Goal: Information Seeking & Learning: Understand process/instructions

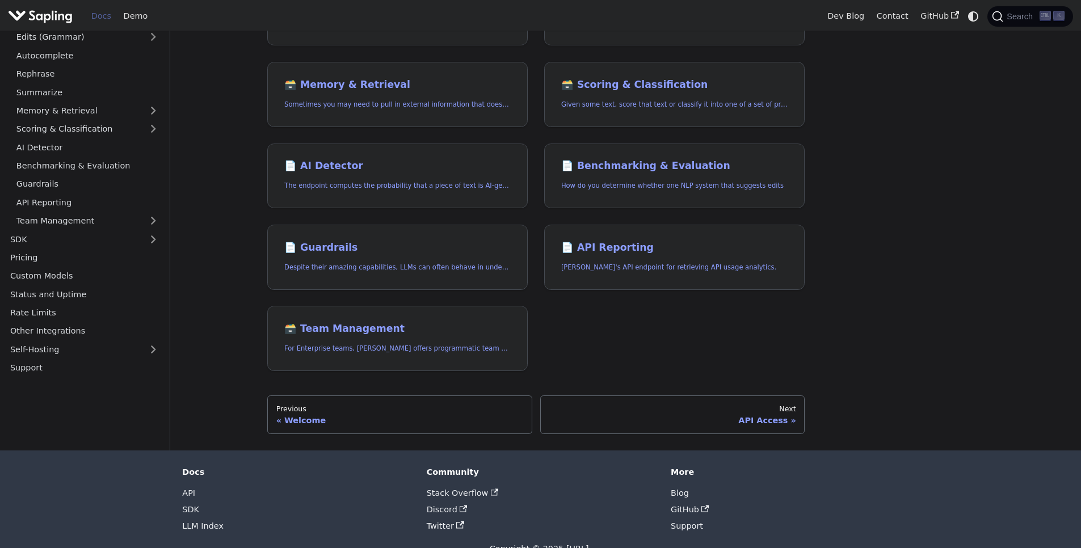
scroll to position [341, 0]
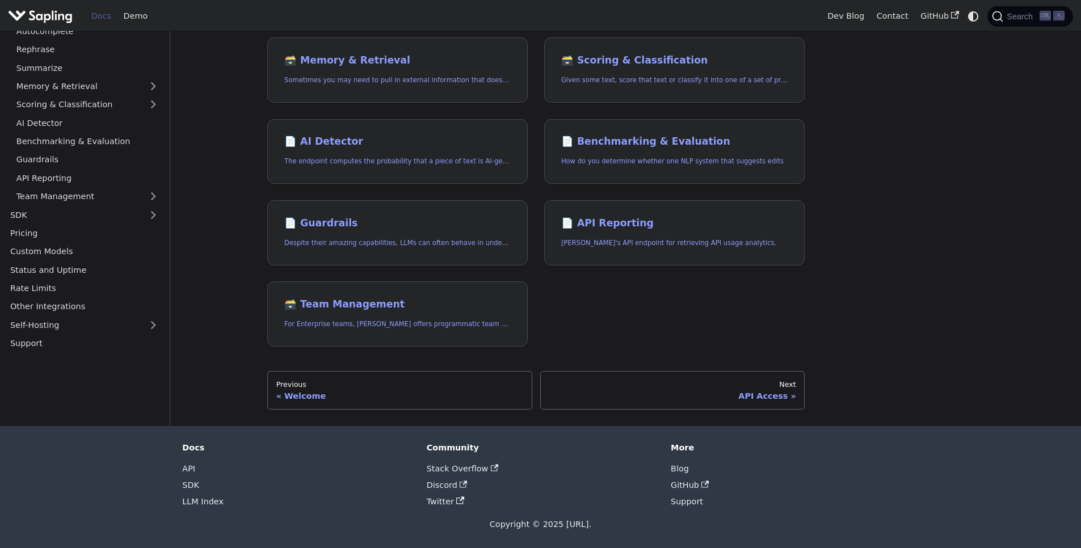
click at [192, 490] on li "SDK" at bounding box center [296, 485] width 228 height 16
click at [188, 479] on li "SDK" at bounding box center [296, 485] width 228 height 16
click at [189, 482] on link "SDK" at bounding box center [190, 485] width 17 height 9
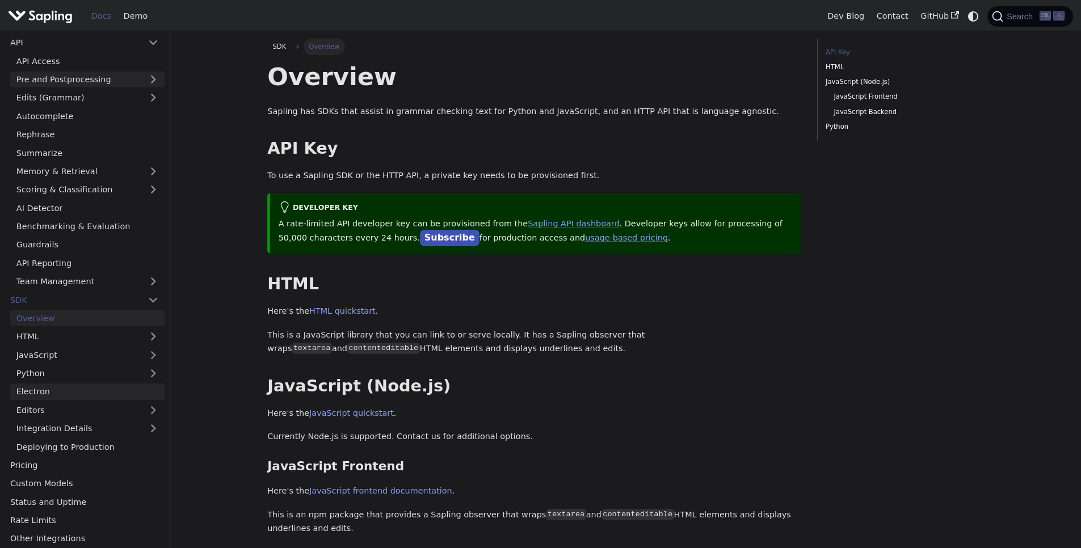
scroll to position [68, 0]
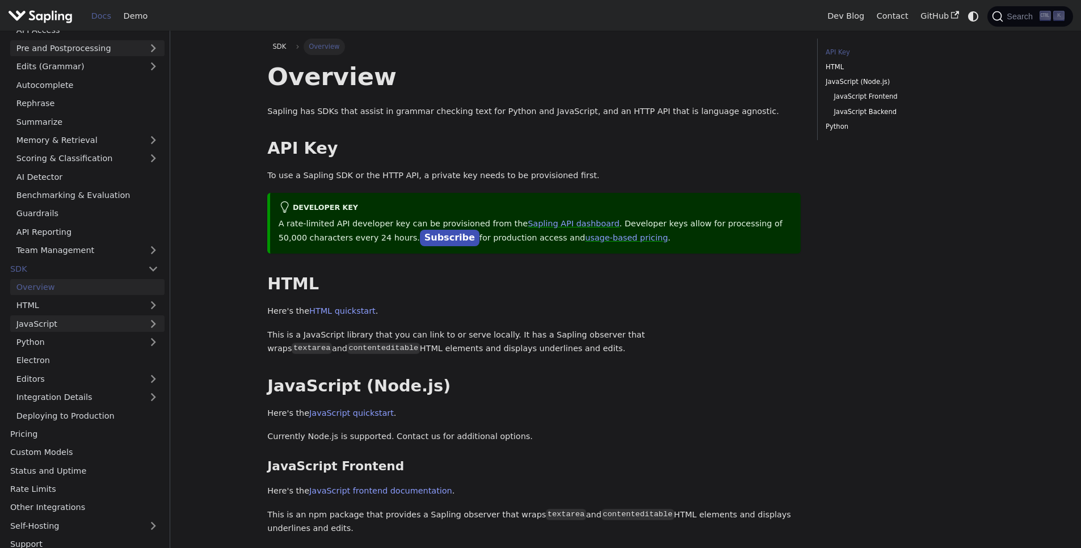
click at [64, 326] on link "JavaScript" at bounding box center [87, 324] width 154 height 16
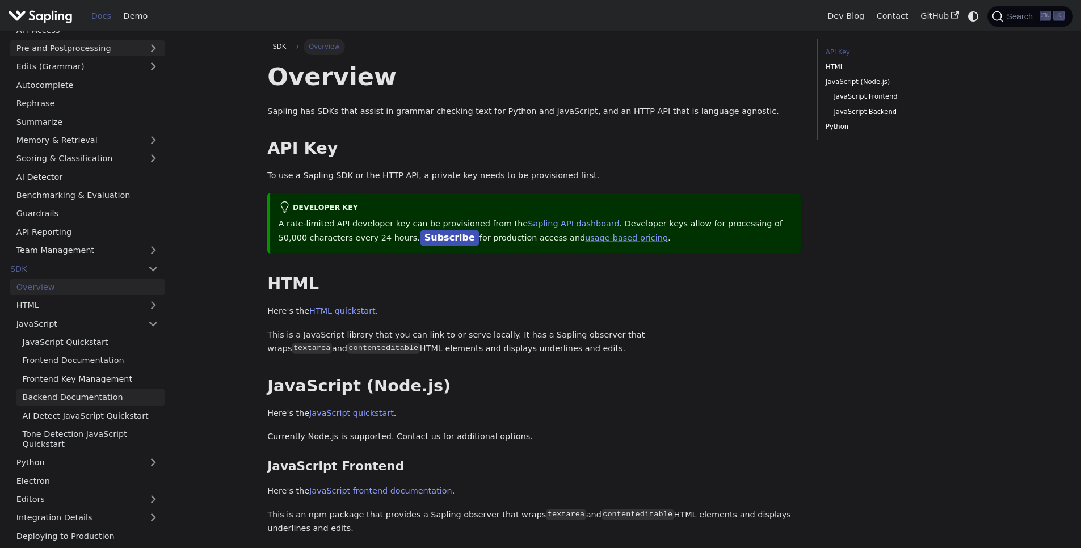
click at [72, 400] on link "Backend Documentation" at bounding box center [90, 397] width 148 height 16
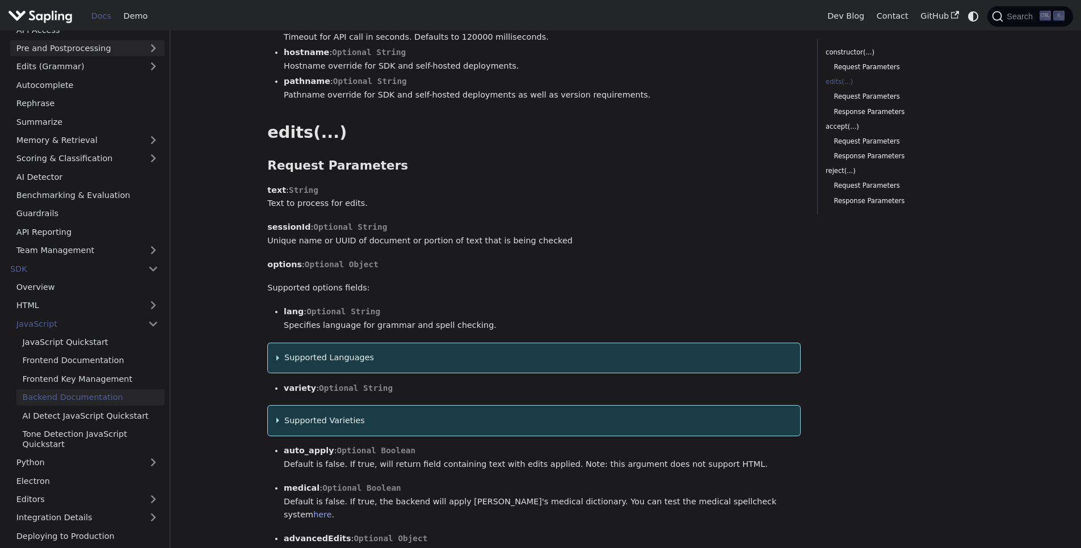
scroll to position [409, 0]
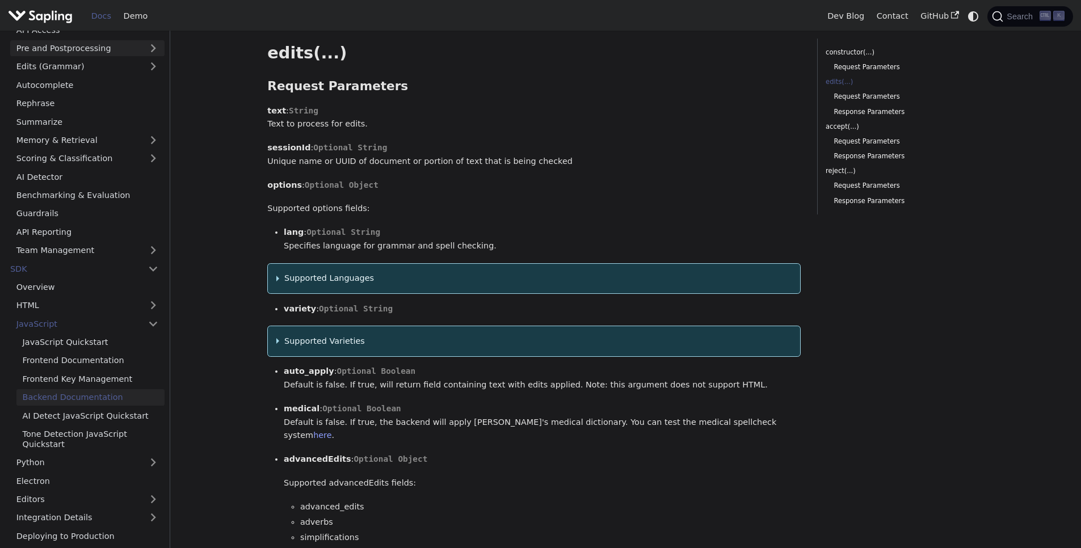
click at [338, 285] on summary "Supported Languages" at bounding box center [534, 279] width 516 height 14
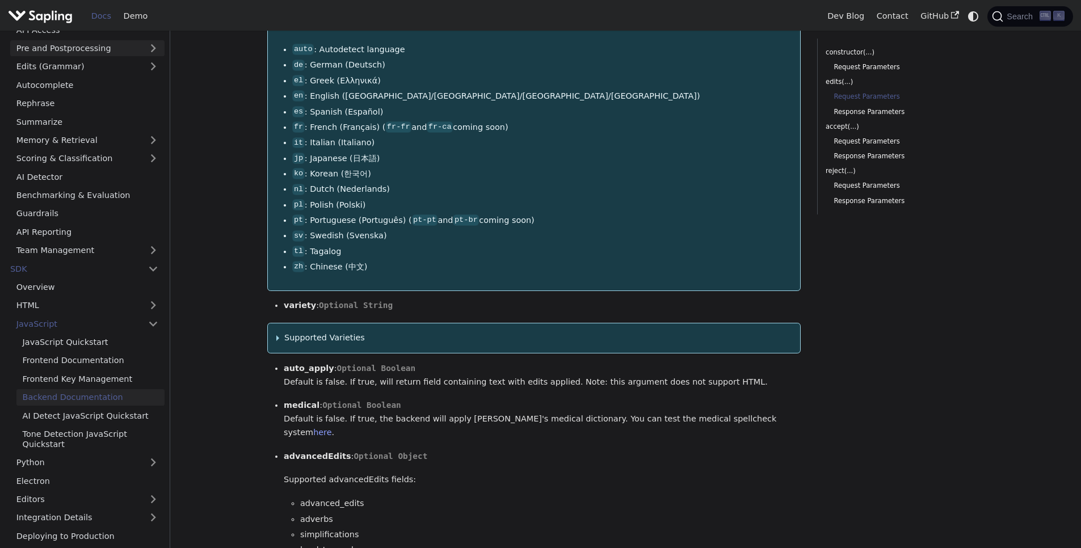
scroll to position [817, 0]
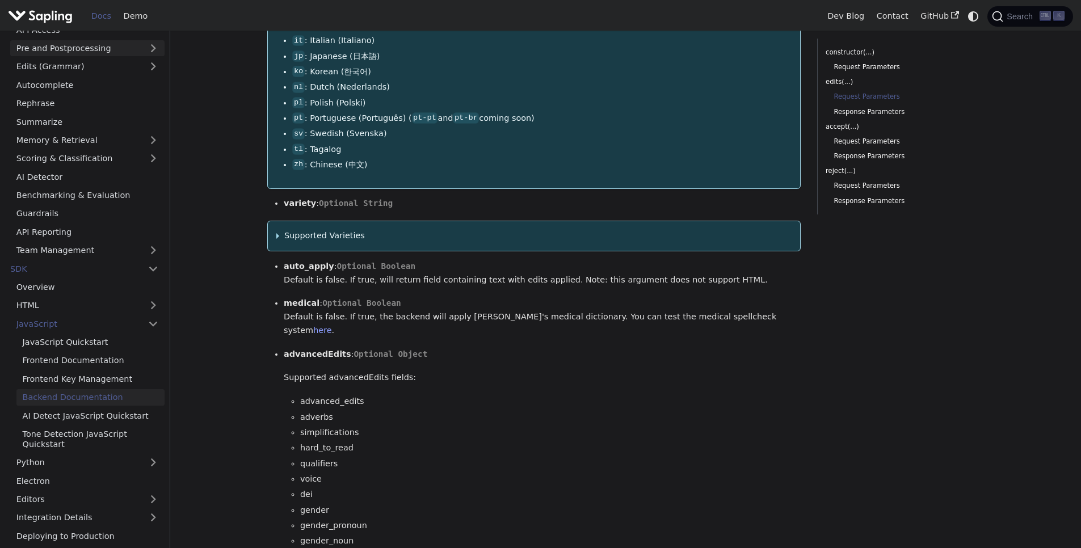
click at [329, 234] on summary "Supported Varieties" at bounding box center [534, 236] width 516 height 14
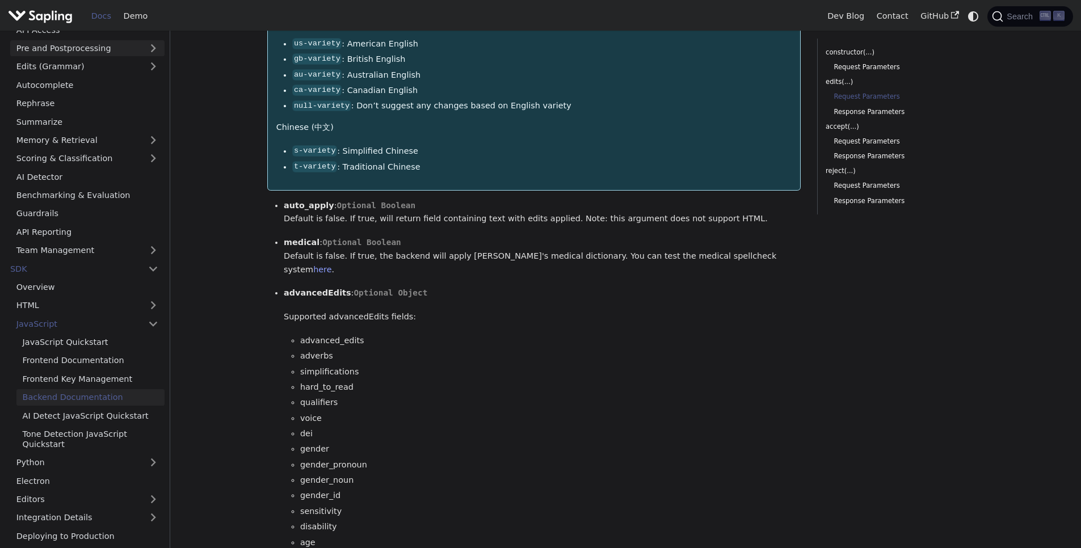
scroll to position [1294, 0]
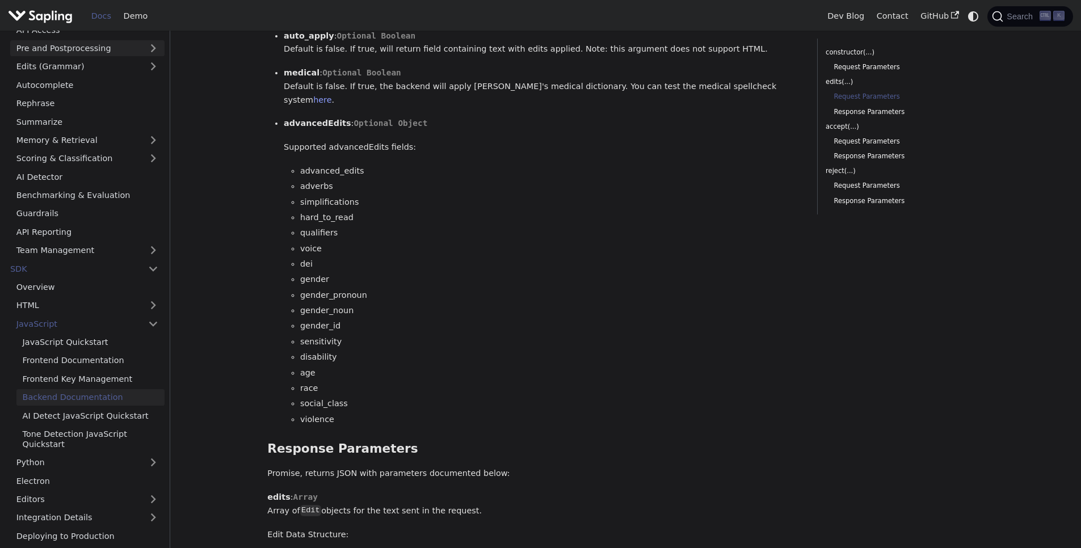
click at [329, 242] on li "voice" at bounding box center [550, 249] width 501 height 14
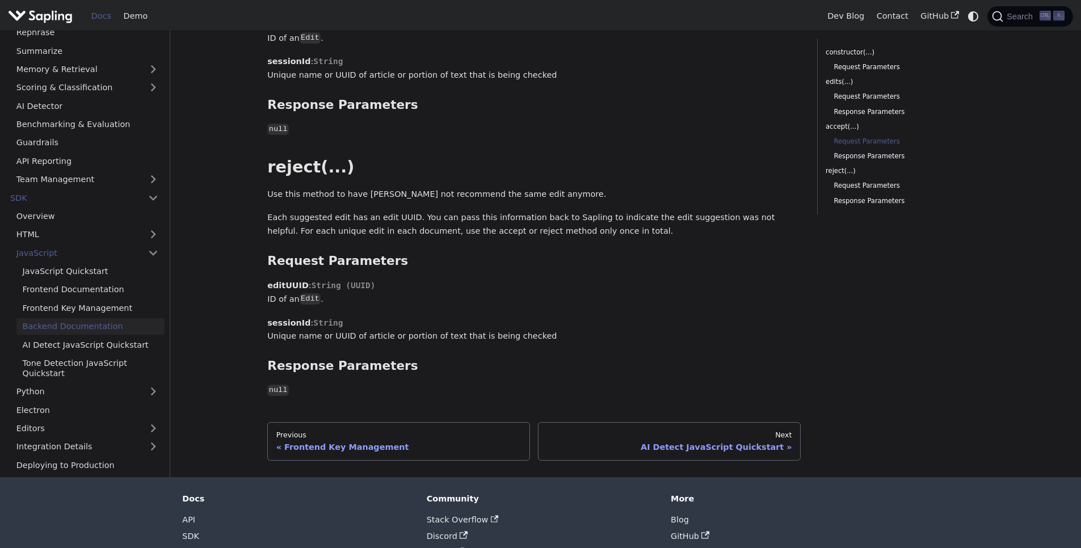
scroll to position [2112, 0]
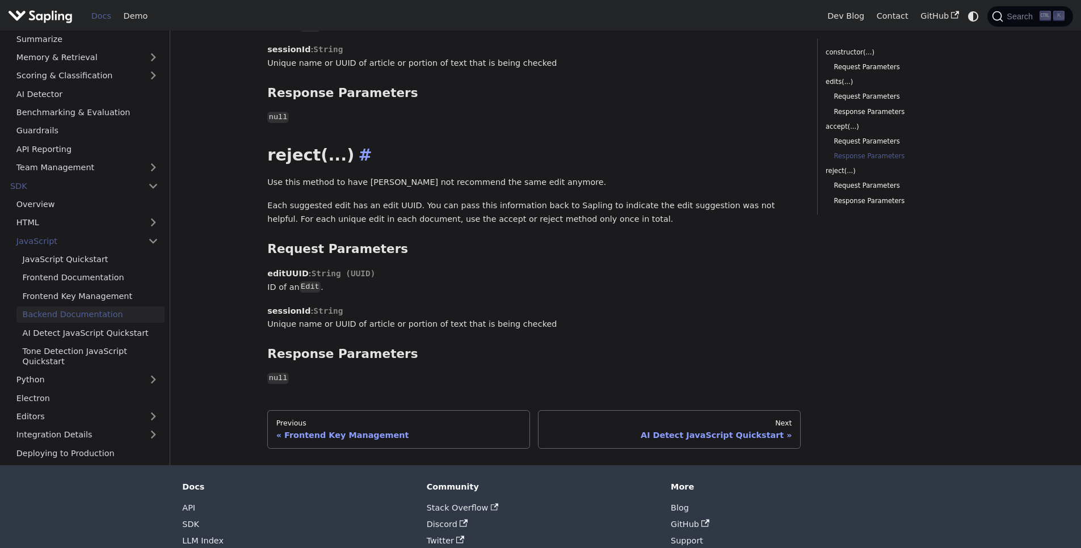
click at [328, 148] on h2 "reject(...) ​" at bounding box center [534, 155] width 534 height 20
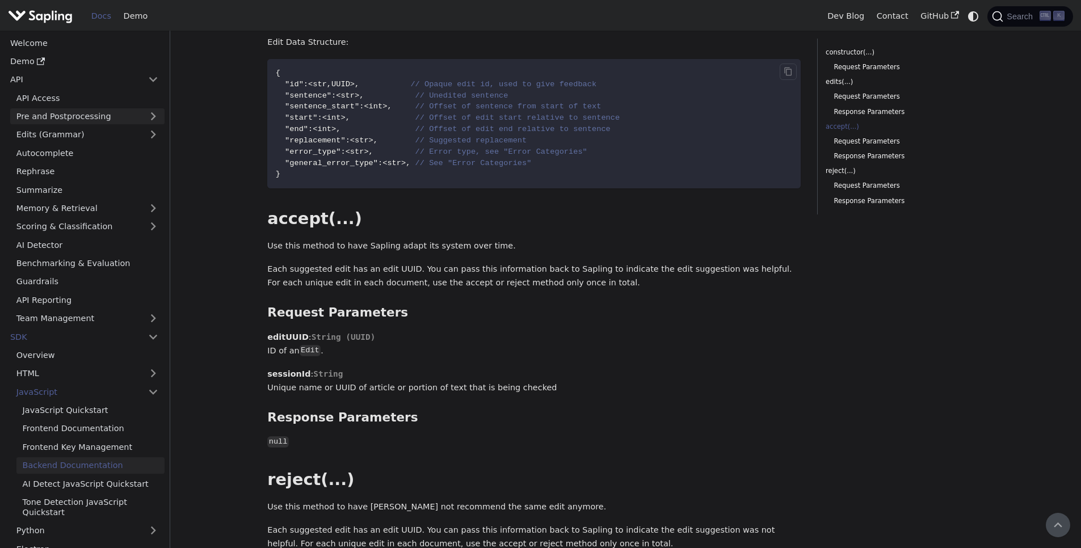
scroll to position [1703, 0]
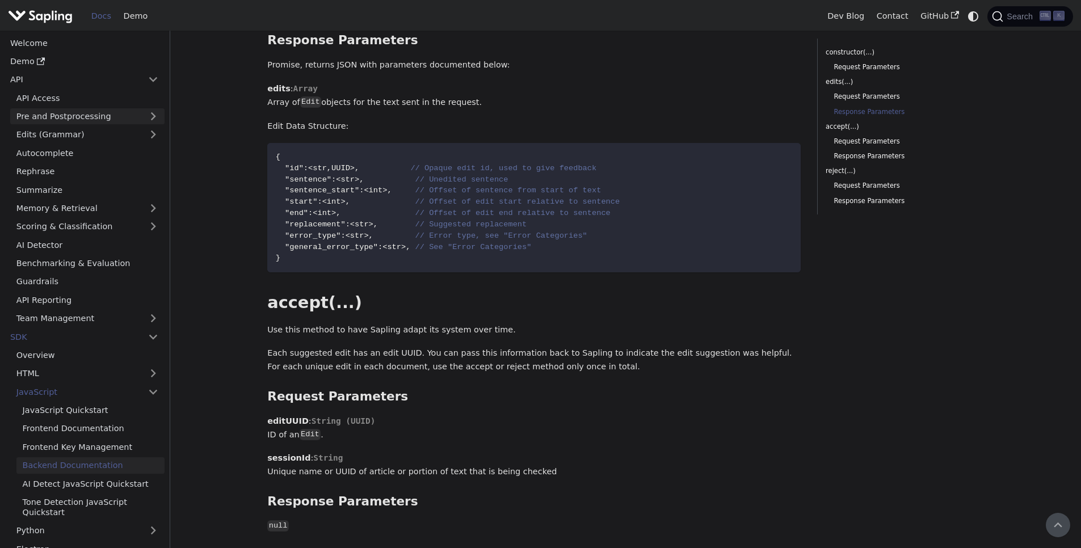
click at [117, 113] on link "Pre and Postprocessing" at bounding box center [87, 116] width 154 height 16
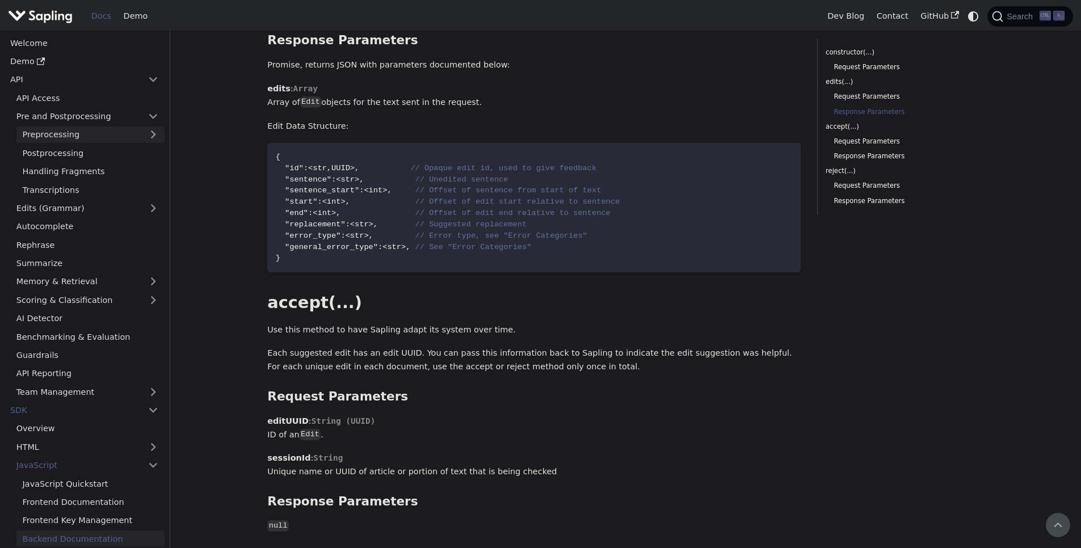
click at [101, 129] on link "Preprocessing" at bounding box center [90, 135] width 148 height 16
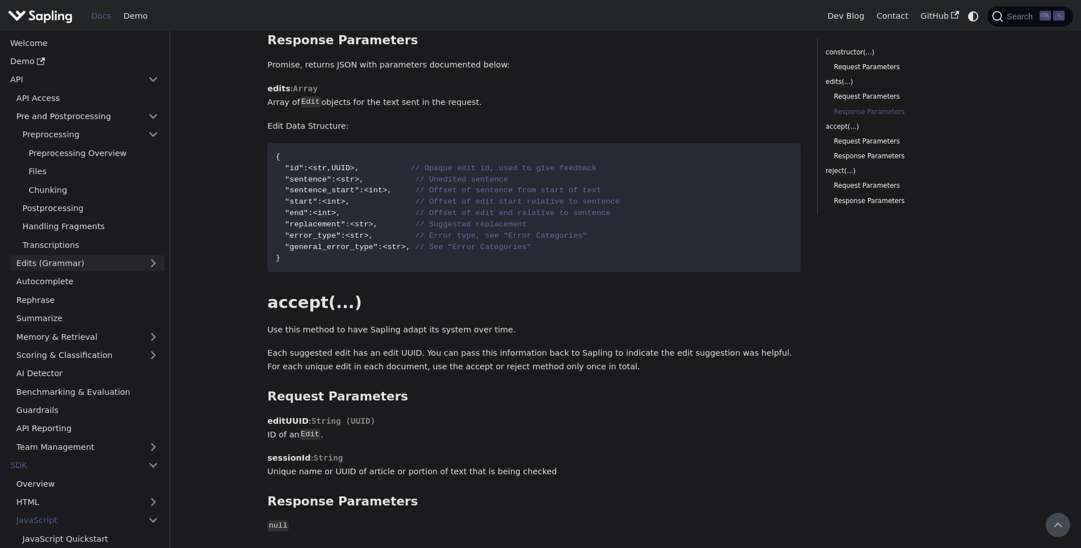
click at [74, 265] on link "Edits (Grammar)" at bounding box center [87, 263] width 154 height 16
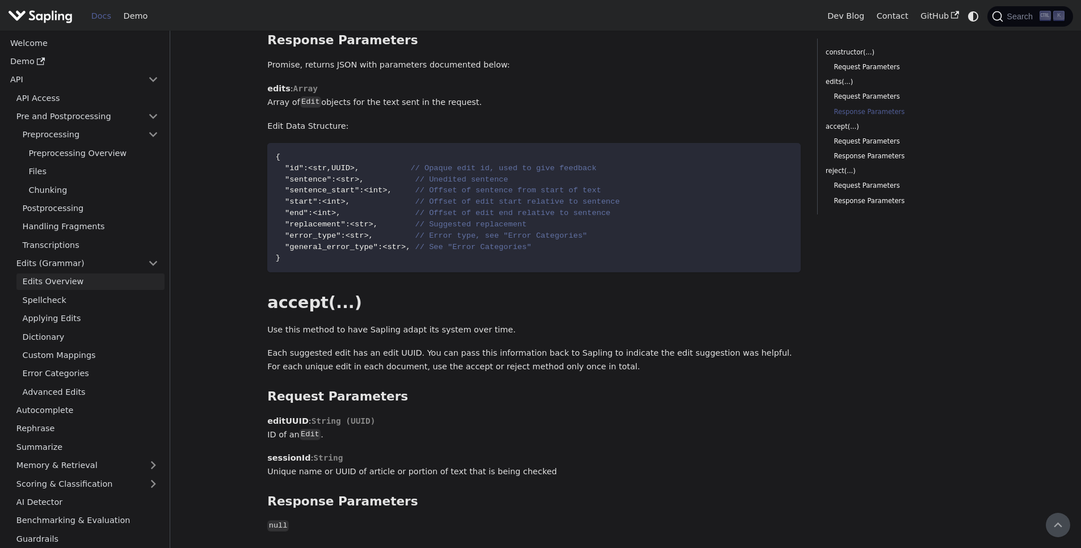
click at [70, 286] on link "Edits Overview" at bounding box center [90, 282] width 148 height 16
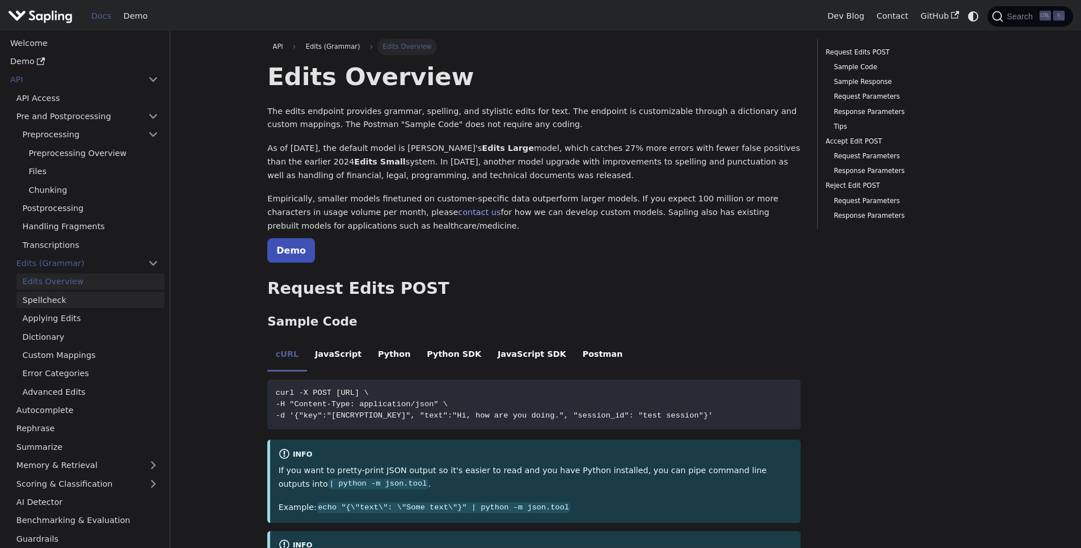
click at [57, 303] on link "Spellcheck" at bounding box center [90, 300] width 148 height 16
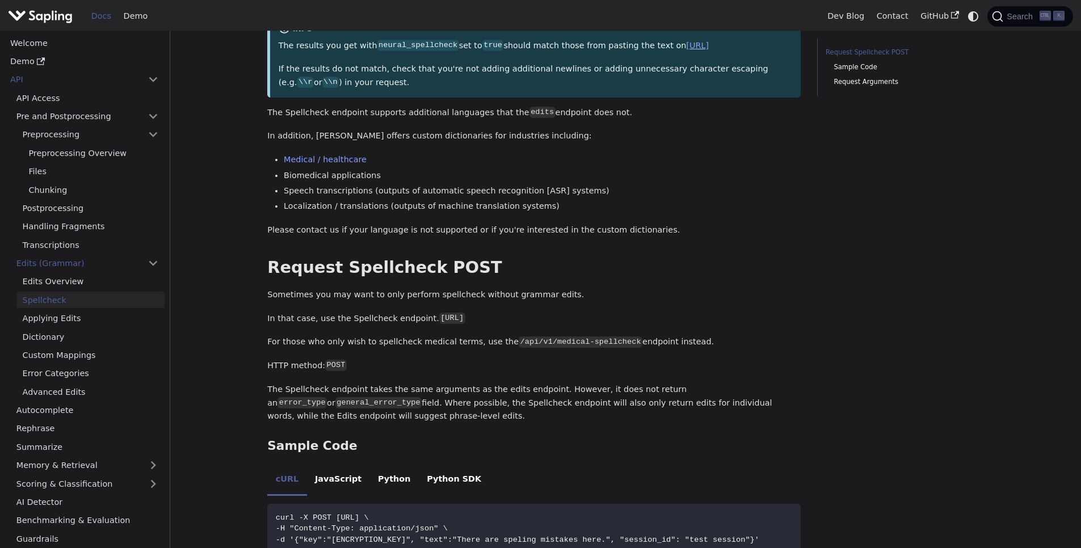
scroll to position [341, 0]
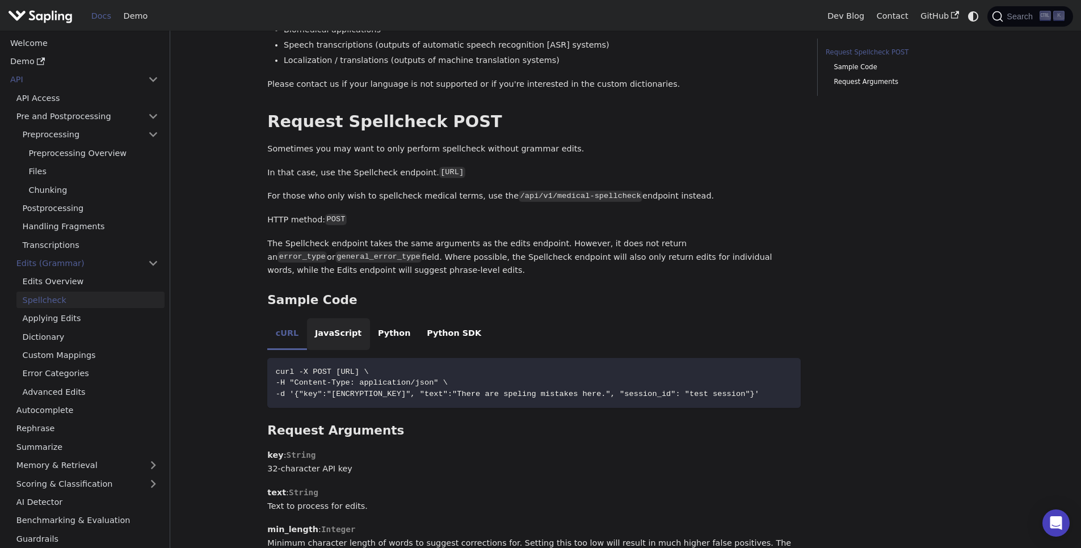
click at [332, 328] on li "JavaScript" at bounding box center [338, 334] width 63 height 32
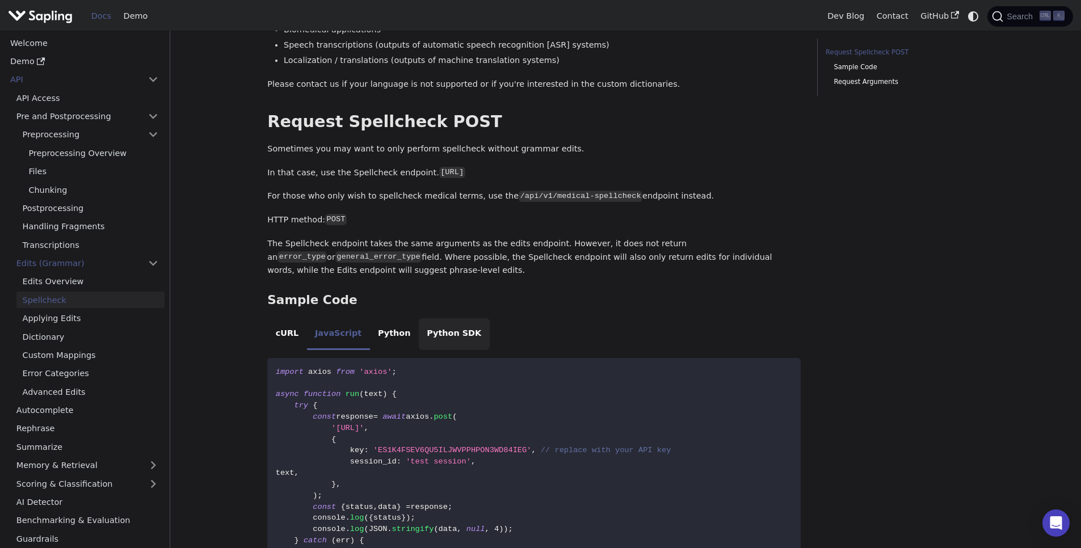
click at [419, 329] on li "Python SDK" at bounding box center [454, 334] width 71 height 32
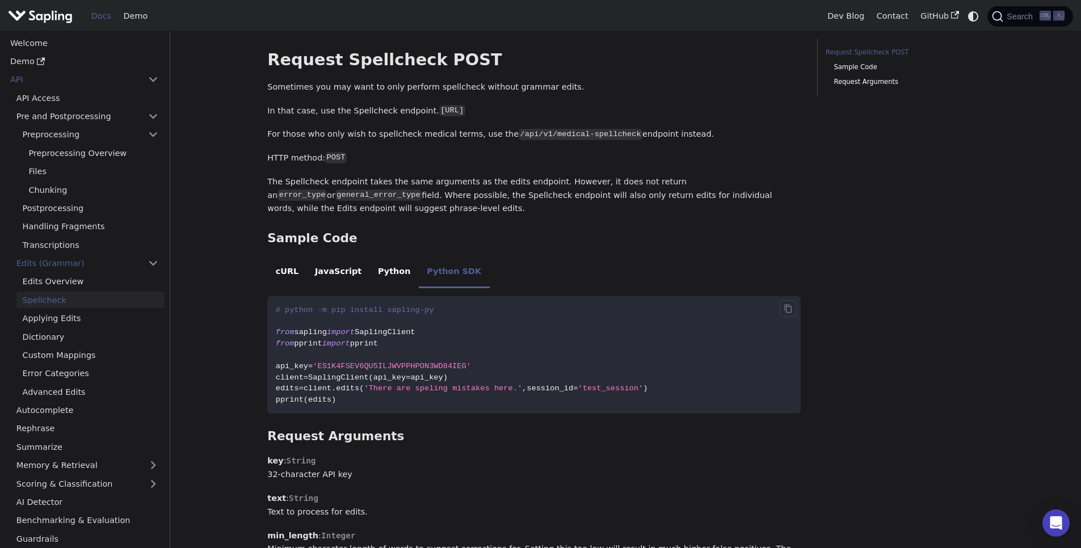
scroll to position [477, 0]
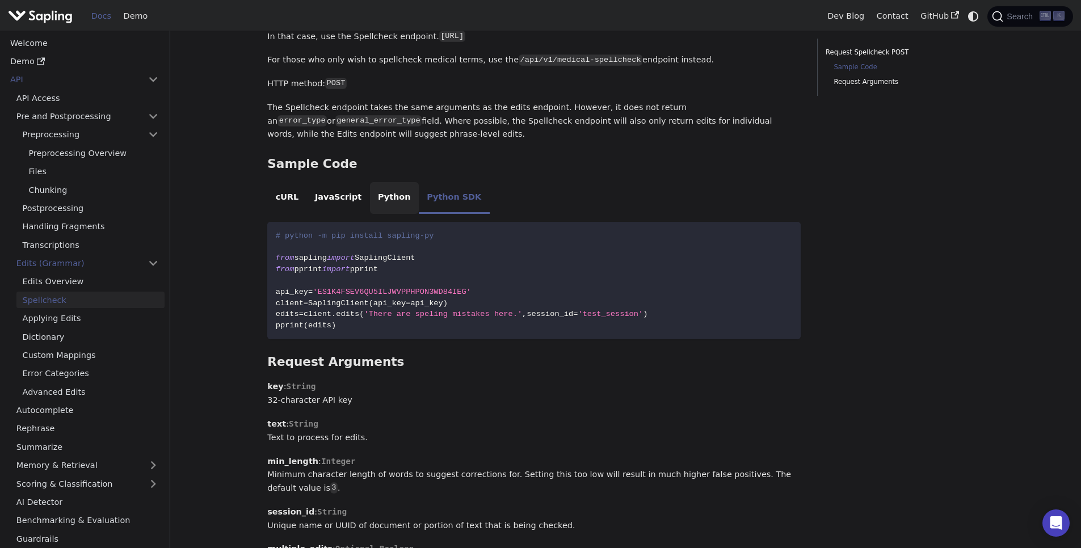
click at [376, 207] on li "Python" at bounding box center [394, 198] width 49 height 32
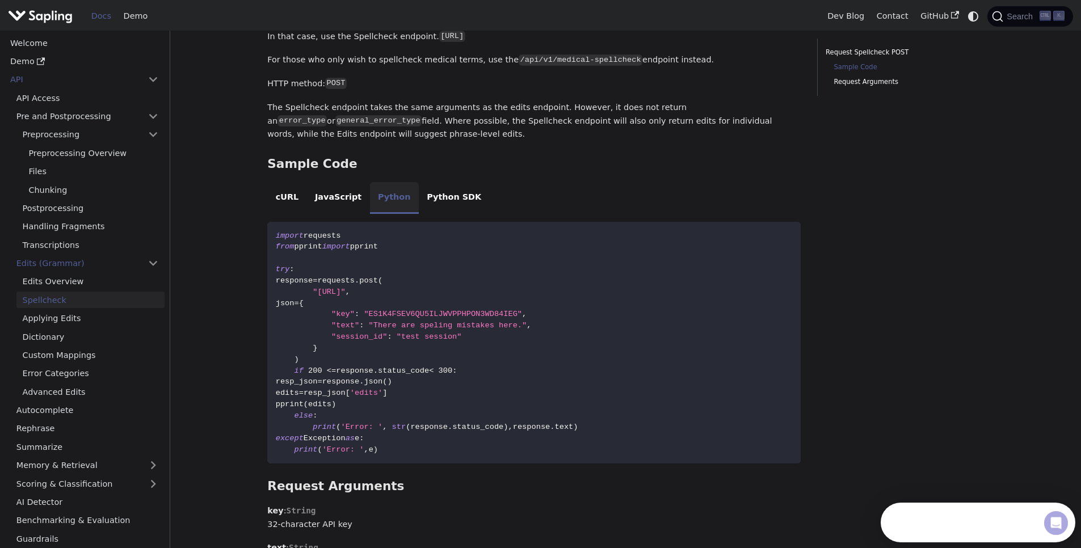
scroll to position [0, 0]
click at [333, 199] on li "JavaScript" at bounding box center [338, 198] width 63 height 32
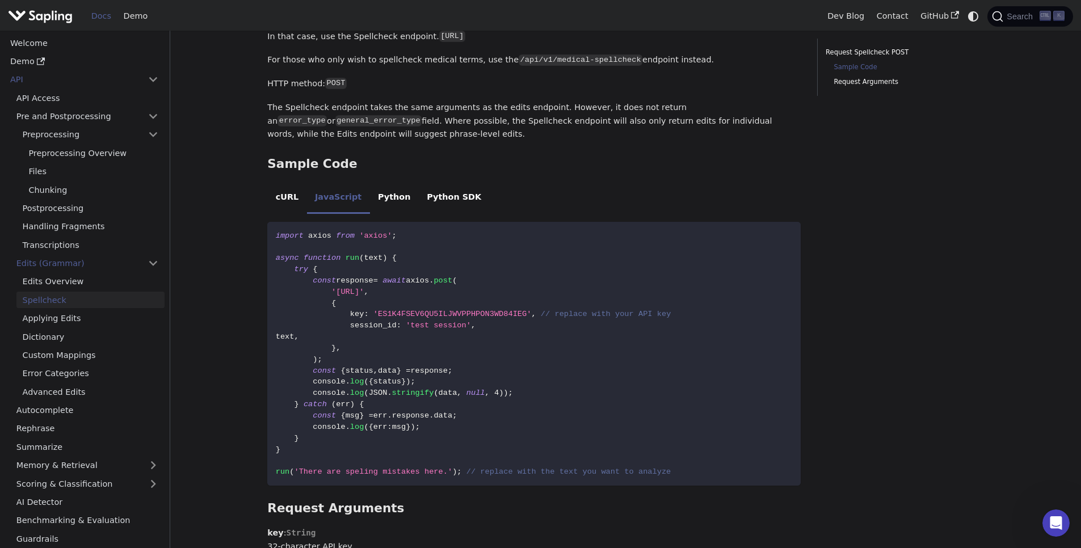
click at [1052, 522] on icon "Open Intercom Messenger" at bounding box center [1056, 523] width 19 height 19
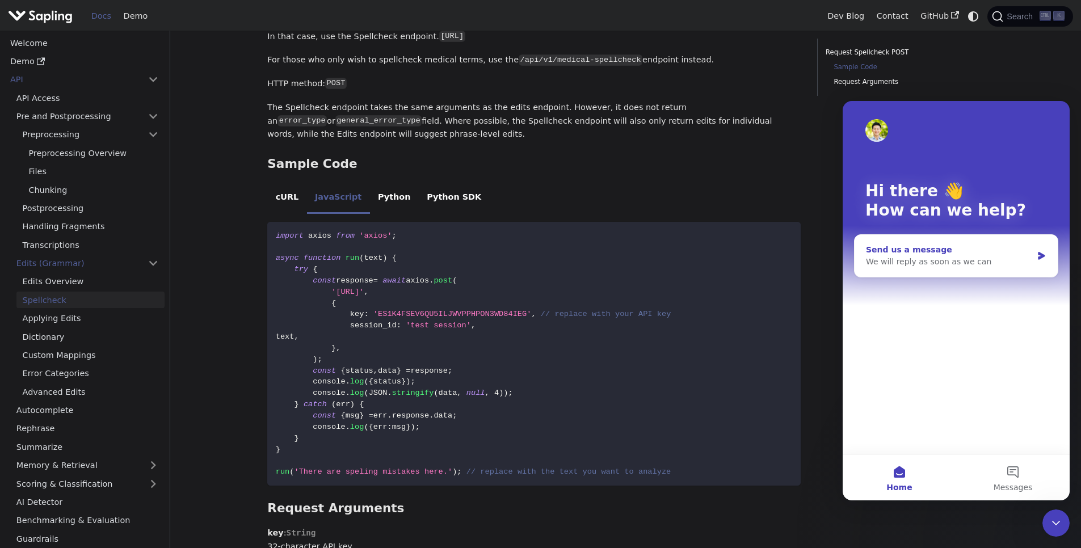
click at [963, 260] on div "We will reply as soon as we can" at bounding box center [949, 262] width 166 height 12
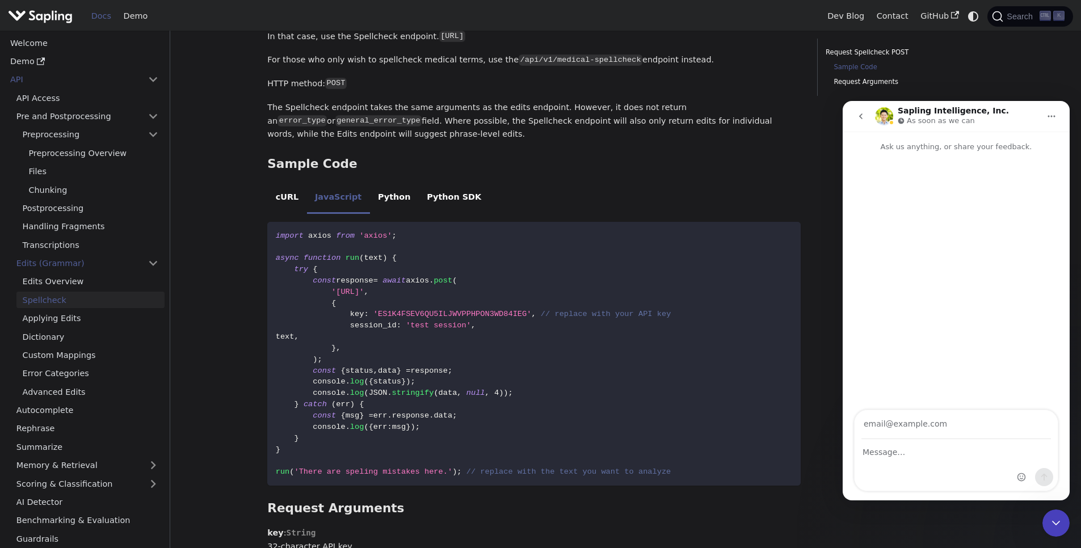
click at [1051, 115] on icon "Home" at bounding box center [1051, 116] width 9 height 9
click at [666, 165] on h3 "Sample Code ​" at bounding box center [534, 164] width 534 height 15
